Goal: Information Seeking & Learning: Find specific page/section

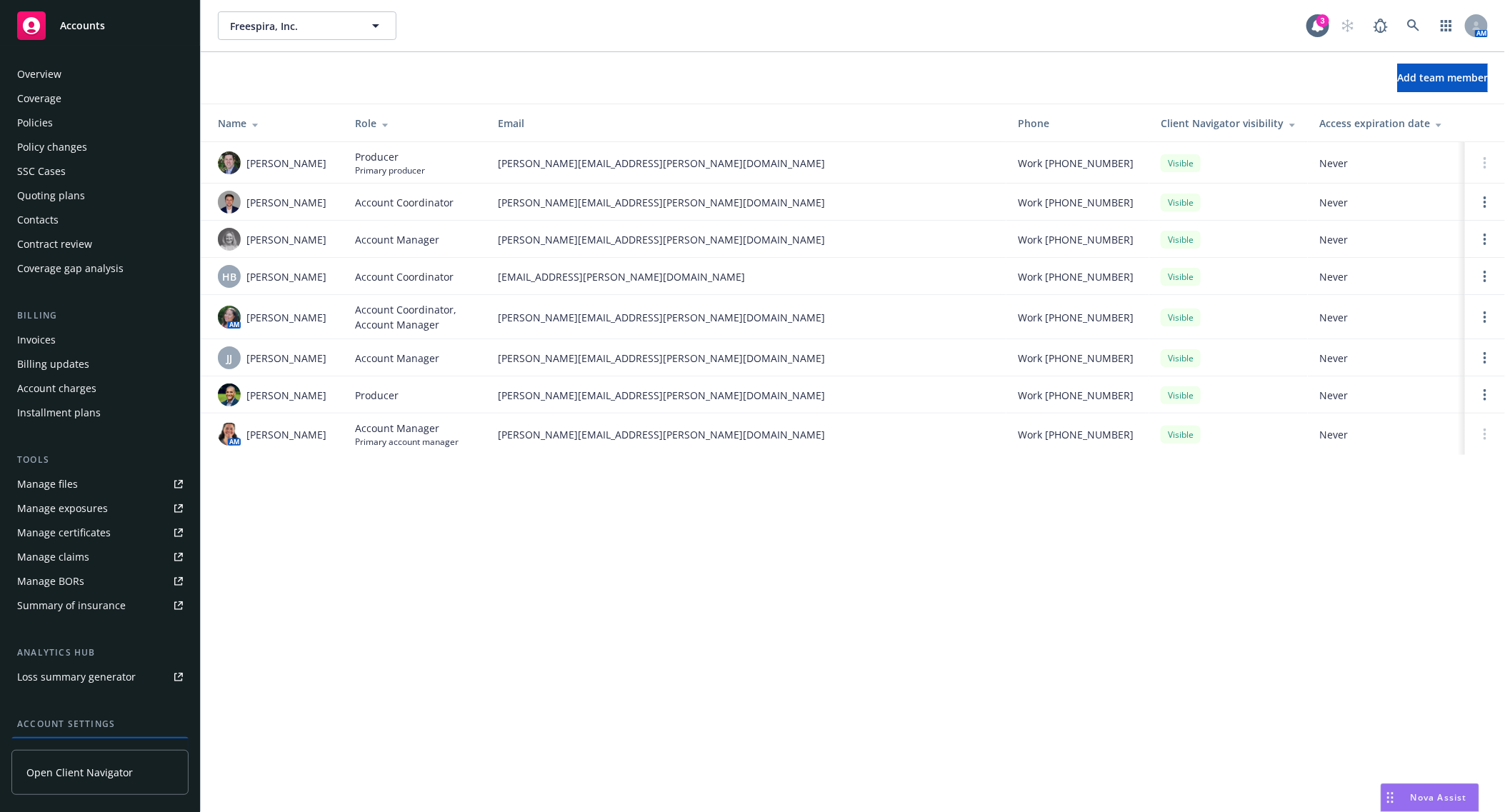
scroll to position [118, 0]
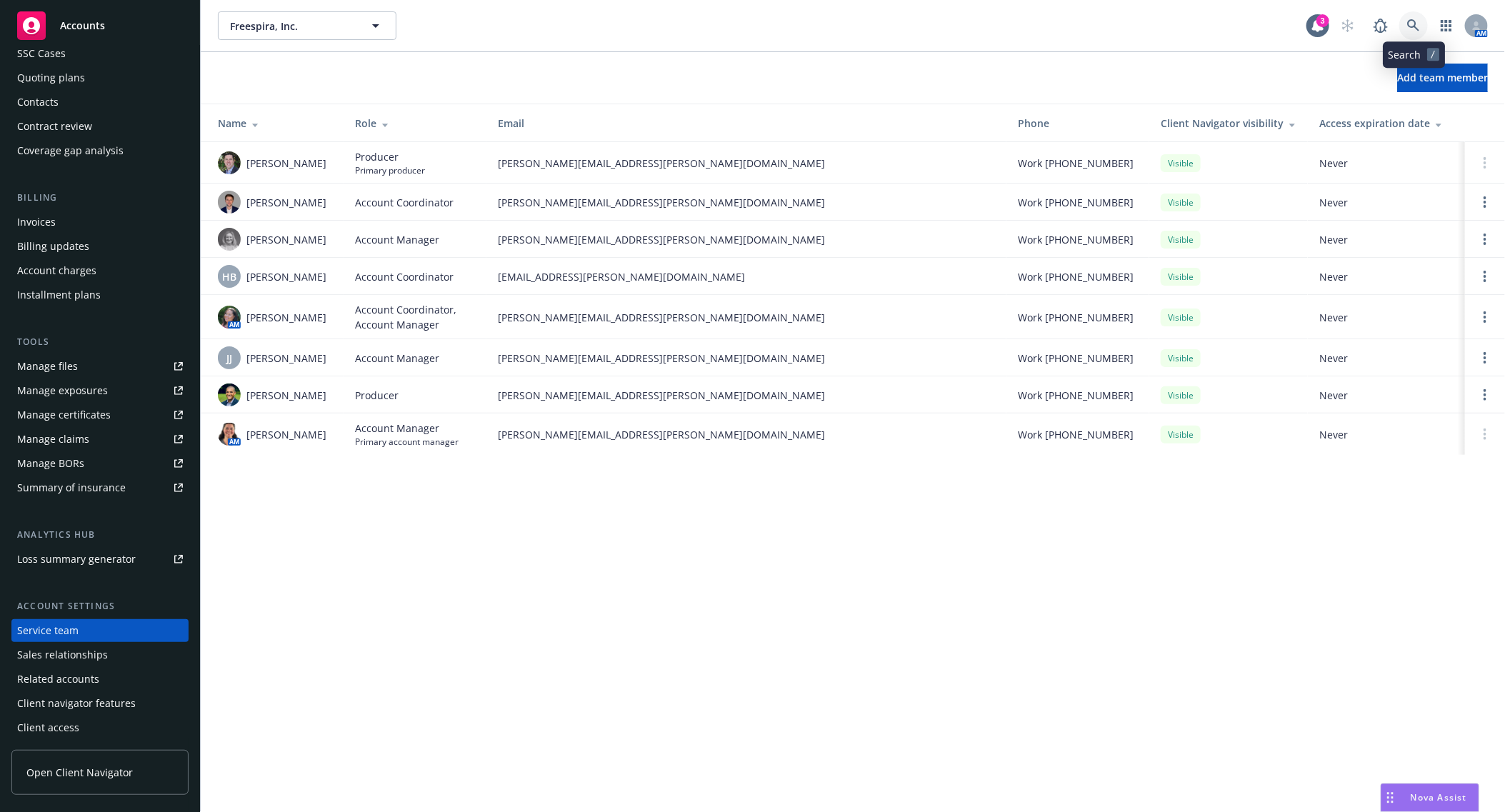
click at [1416, 25] on icon at bounding box center [1413, 25] width 13 height 13
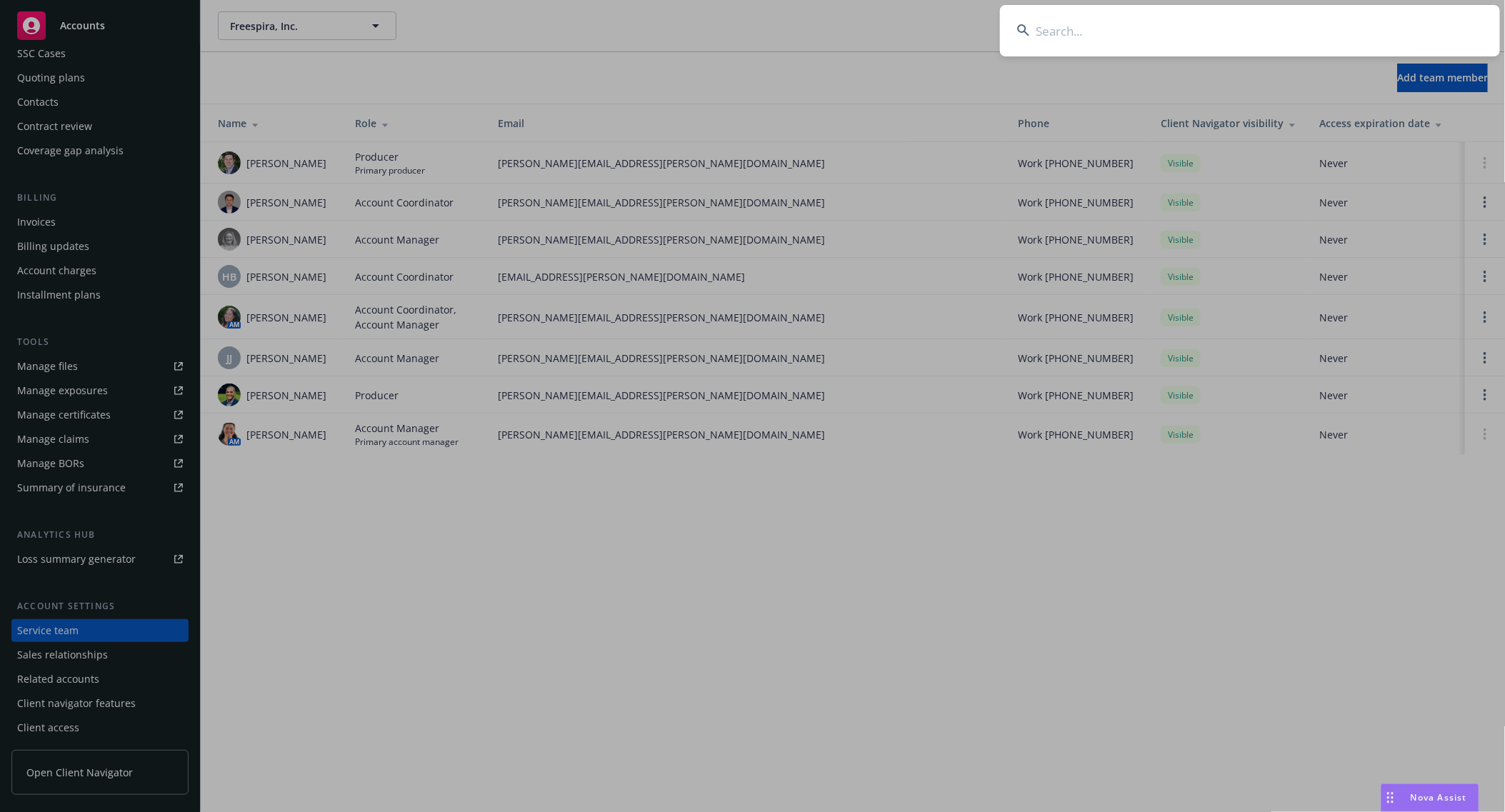
click at [1057, 34] on input at bounding box center [1250, 31] width 500 height 51
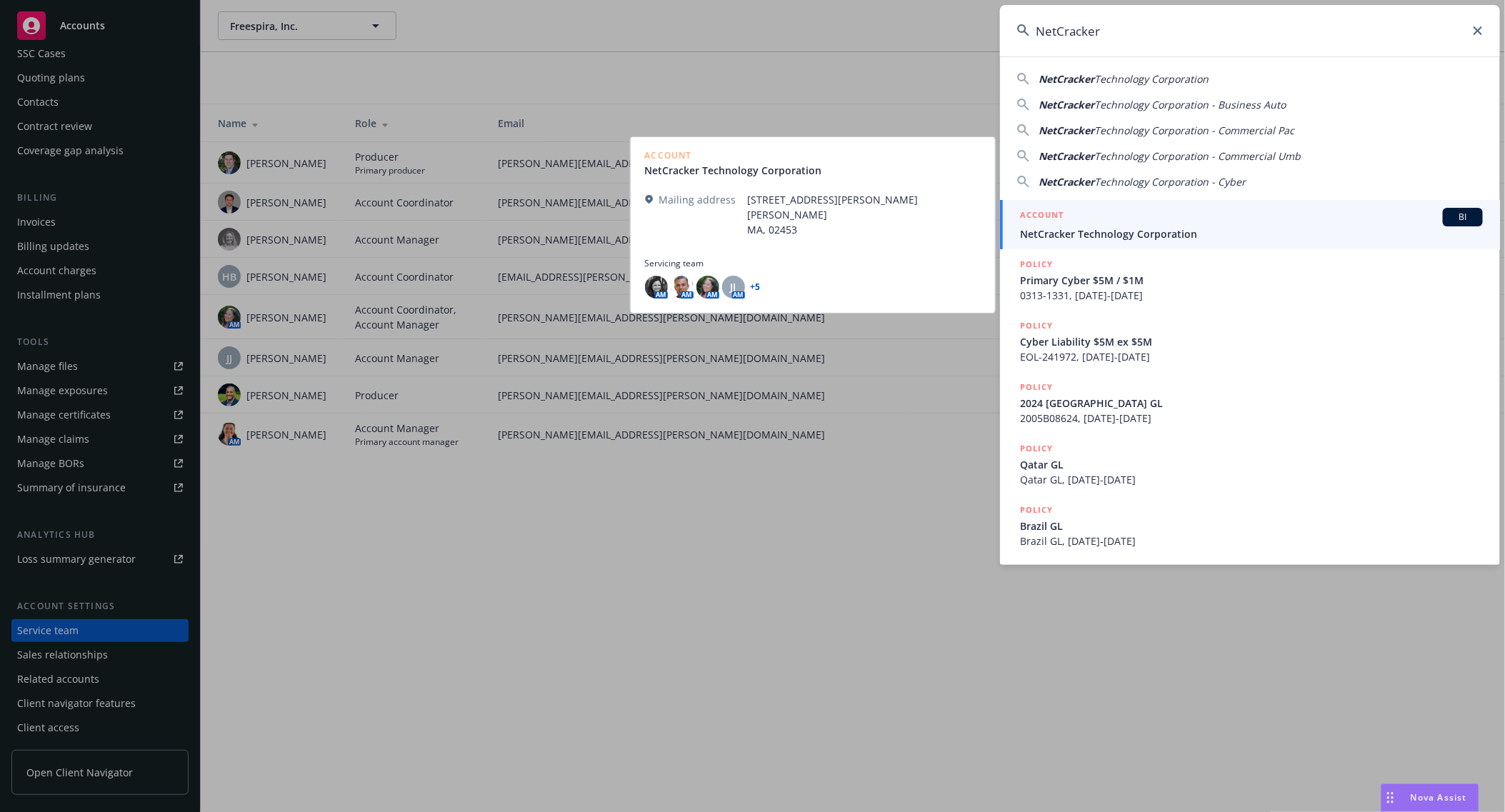
type input "NetCracker"
click at [1089, 226] on span "NetCracker Technology Corporation" at bounding box center [1251, 234] width 463 height 15
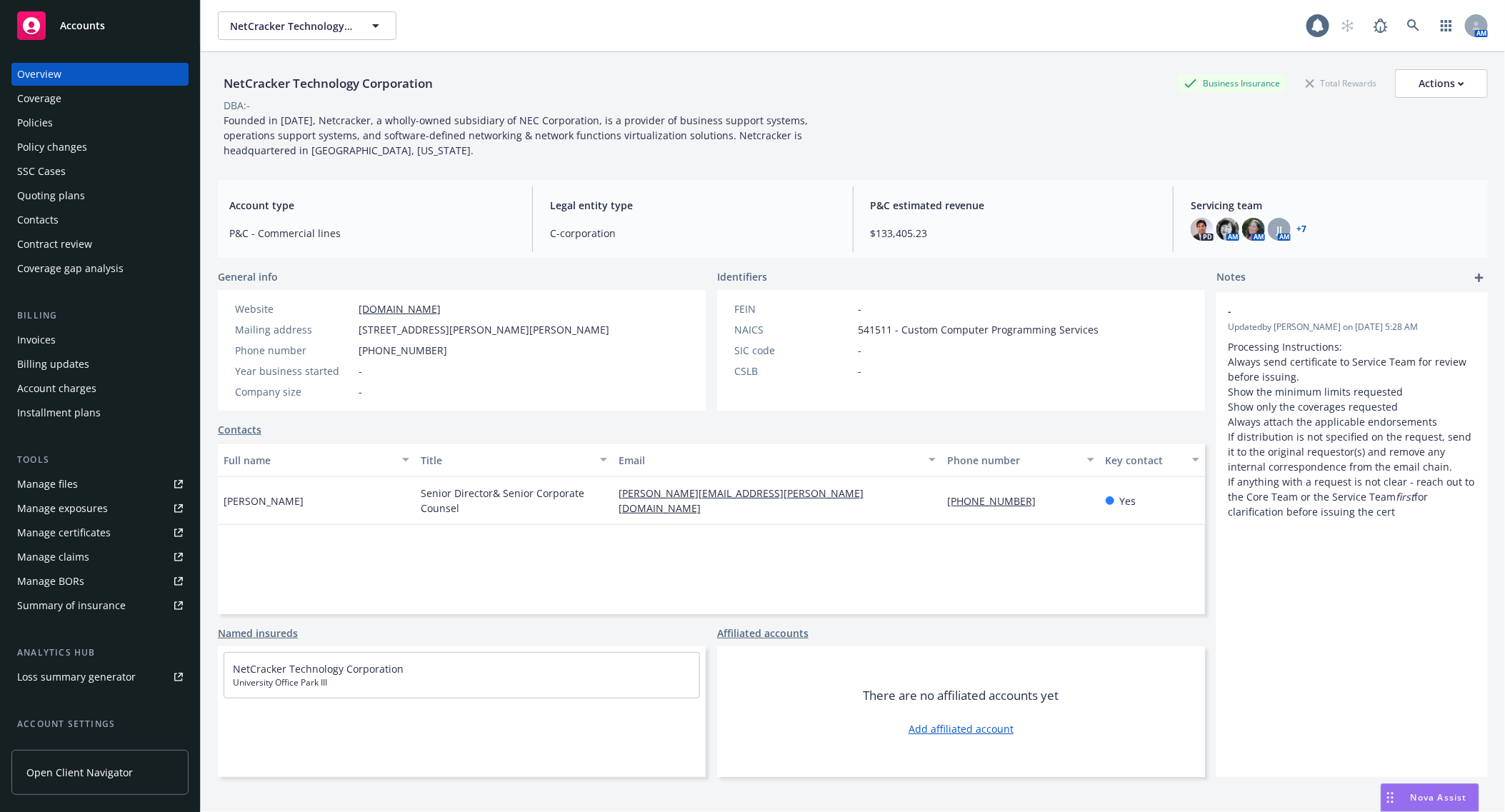
click at [28, 129] on div "Policies" at bounding box center [34, 123] width 36 height 23
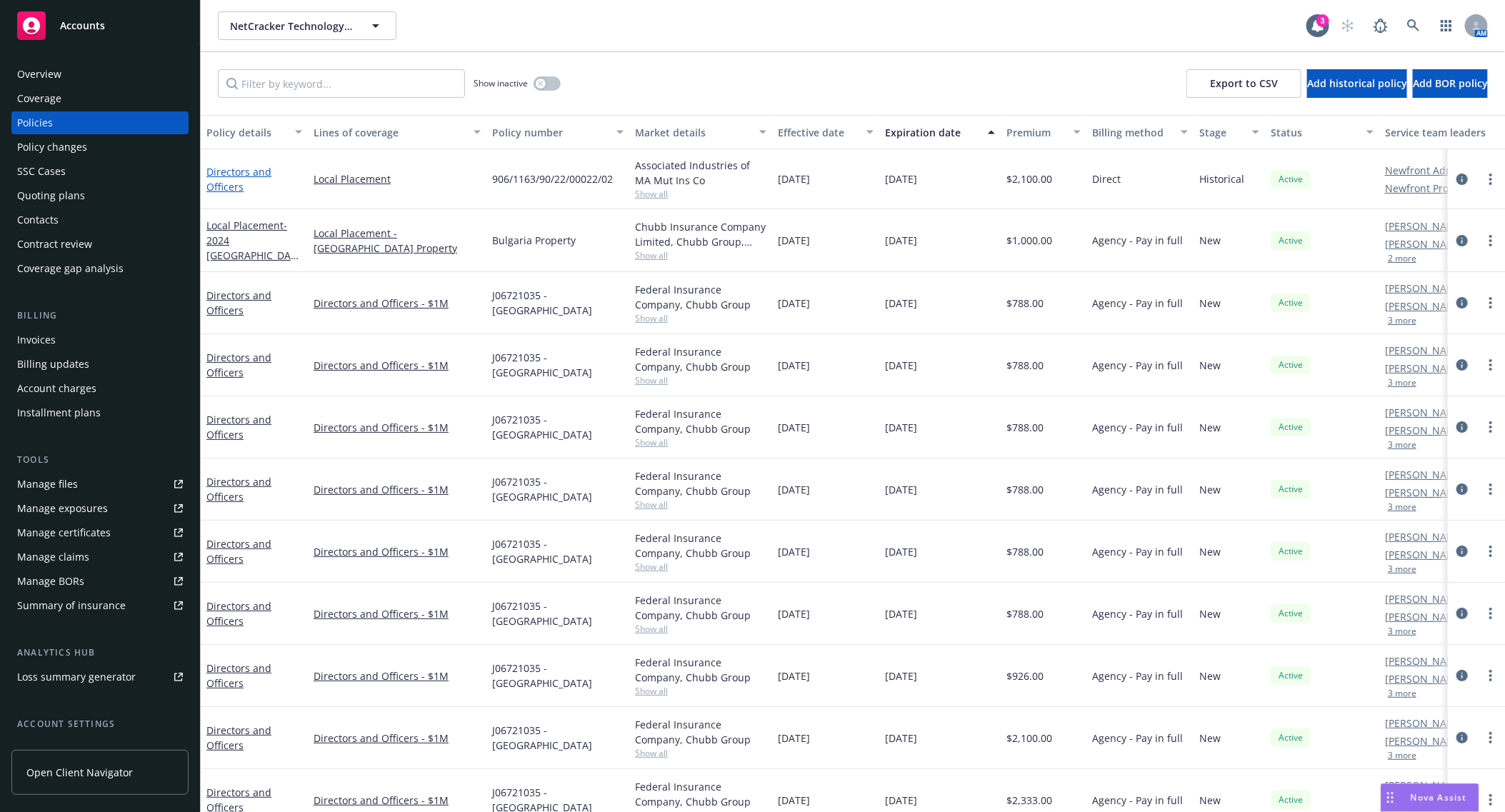
click at [262, 173] on link "Directors and Officers" at bounding box center [238, 179] width 65 height 28
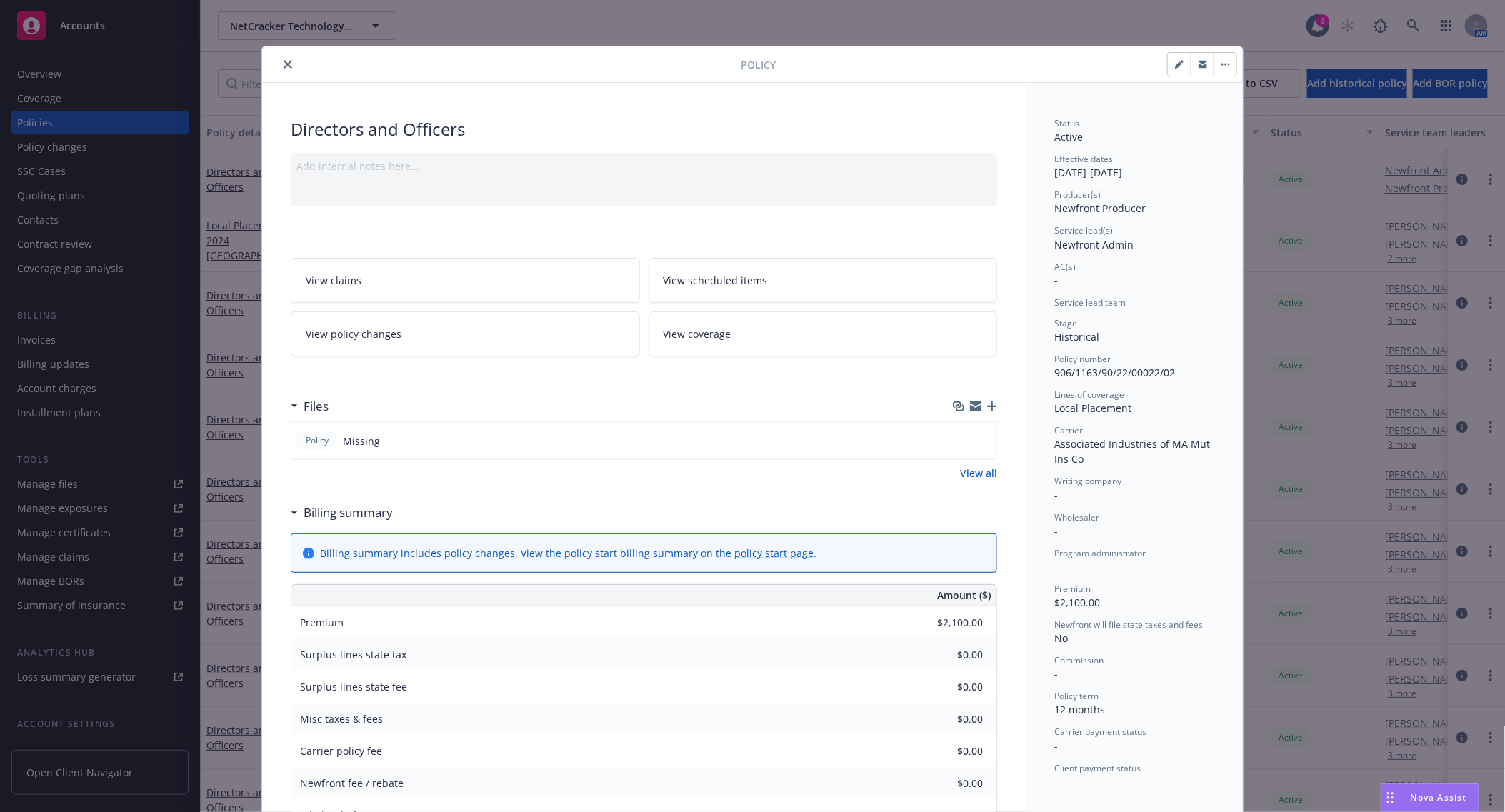
click at [288, 70] on button "close" at bounding box center [288, 64] width 17 height 17
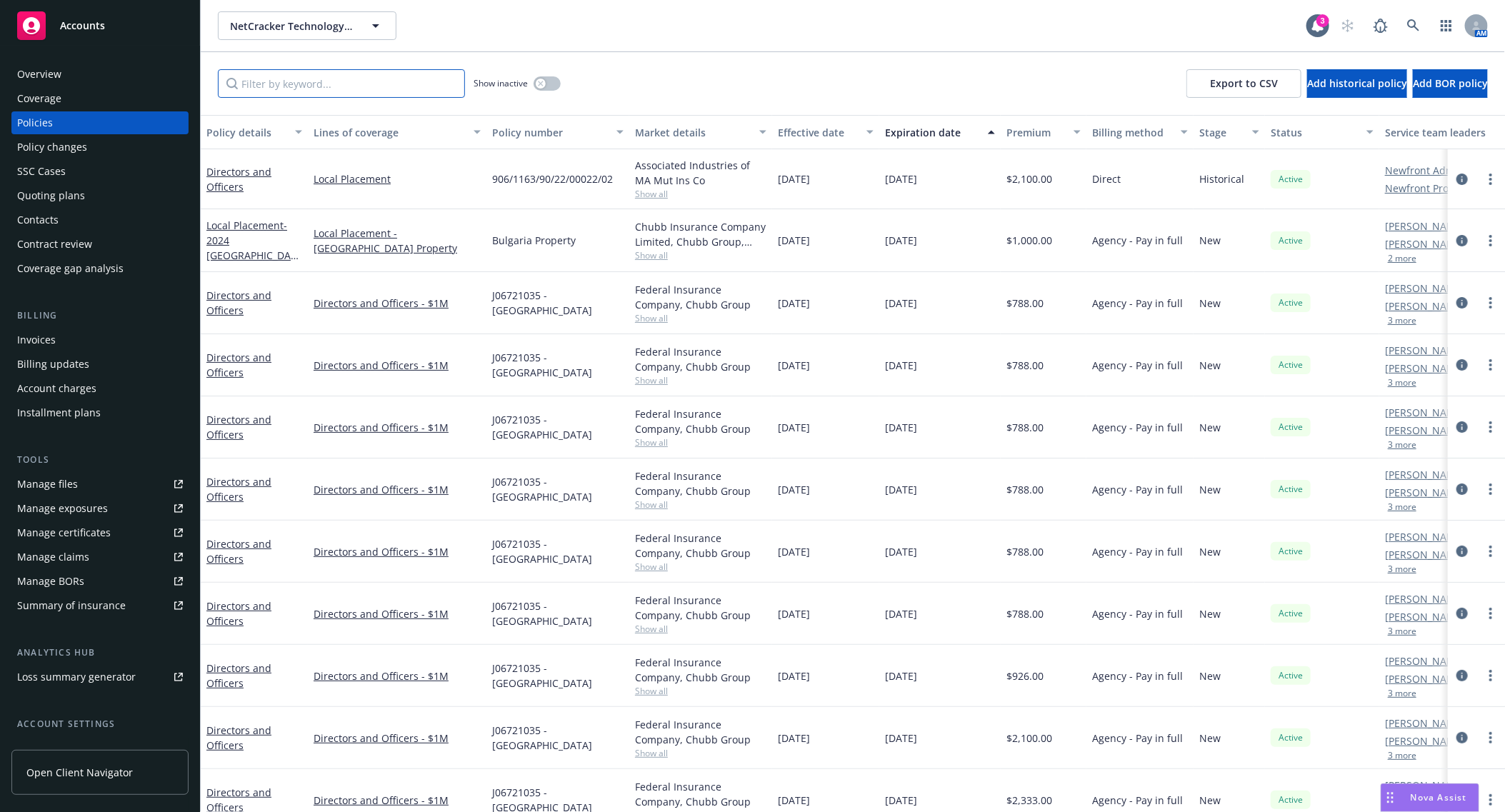
click at [284, 92] on input "Filter by keyword..." at bounding box center [341, 83] width 248 height 28
click at [255, 294] on link "Directors and Officers" at bounding box center [238, 302] width 65 height 28
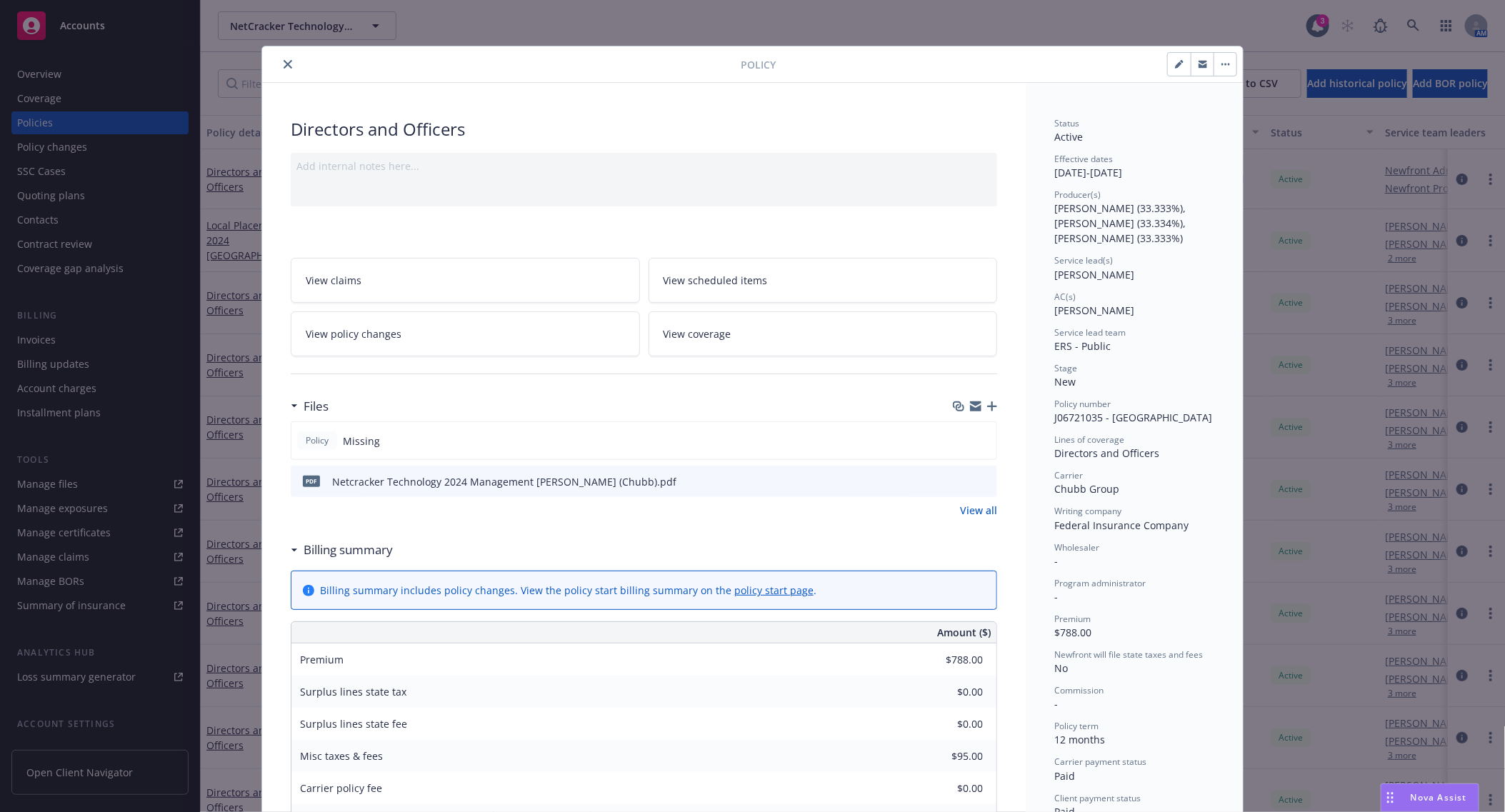
click at [977, 482] on icon "preview file" at bounding box center [983, 480] width 13 height 10
